Goal: Book appointment/travel/reservation

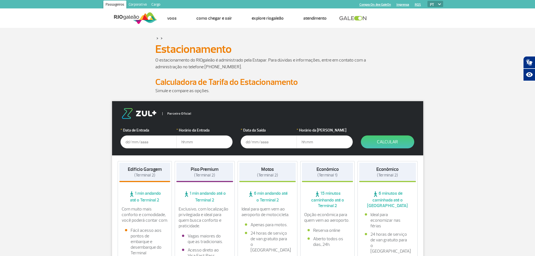
click at [133, 143] on input "text" at bounding box center [149, 141] width 56 height 13
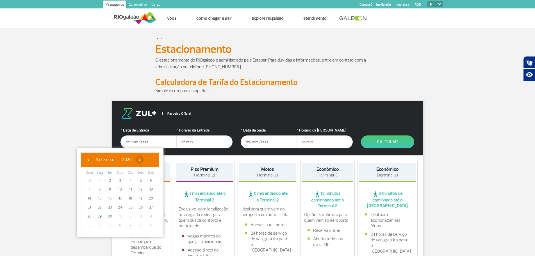
click at [144, 162] on span "›" at bounding box center [139, 159] width 8 height 8
click at [141, 162] on span "›" at bounding box center [136, 159] width 8 height 8
click at [88, 190] on span "2" at bounding box center [89, 189] width 9 height 9
type input "[DATE]"
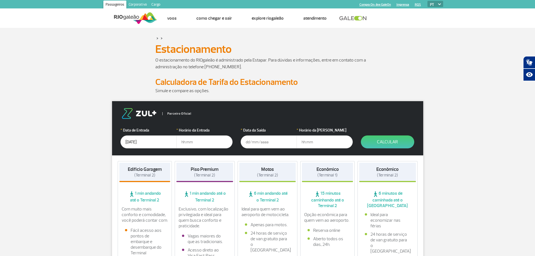
click at [202, 141] on input "text" at bounding box center [205, 141] width 56 height 13
type input "06:00"
click at [268, 140] on input "text" at bounding box center [269, 141] width 56 height 13
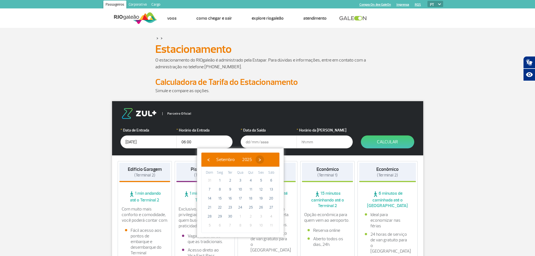
click at [264, 161] on span "›" at bounding box center [260, 159] width 8 height 8
click at [261, 161] on span "›" at bounding box center [256, 159] width 8 height 8
click at [242, 197] on span "12" at bounding box center [240, 198] width 9 height 9
type input "[DATE]"
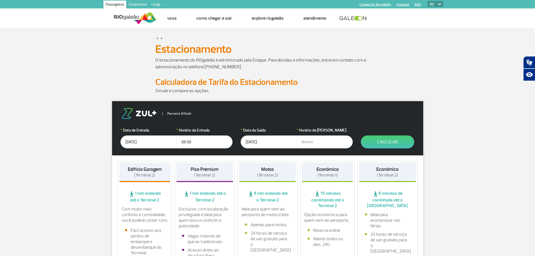
click at [311, 141] on input "text" at bounding box center [325, 141] width 56 height 13
type input "06:00"
click at [382, 141] on button "Calcular" at bounding box center [387, 141] width 53 height 13
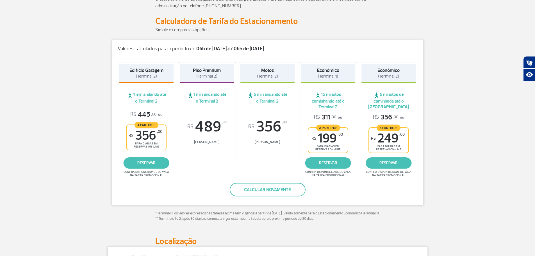
scroll to position [56, 0]
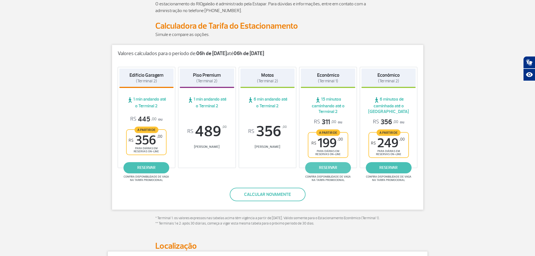
click at [335, 169] on link "reservar" at bounding box center [329, 167] width 46 height 11
click at [151, 169] on link "reservar" at bounding box center [147, 167] width 46 height 11
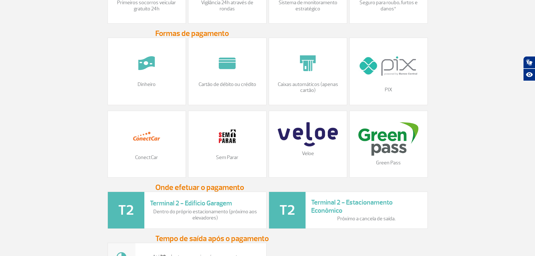
scroll to position [607, 0]
